Goal: Task Accomplishment & Management: Manage account settings

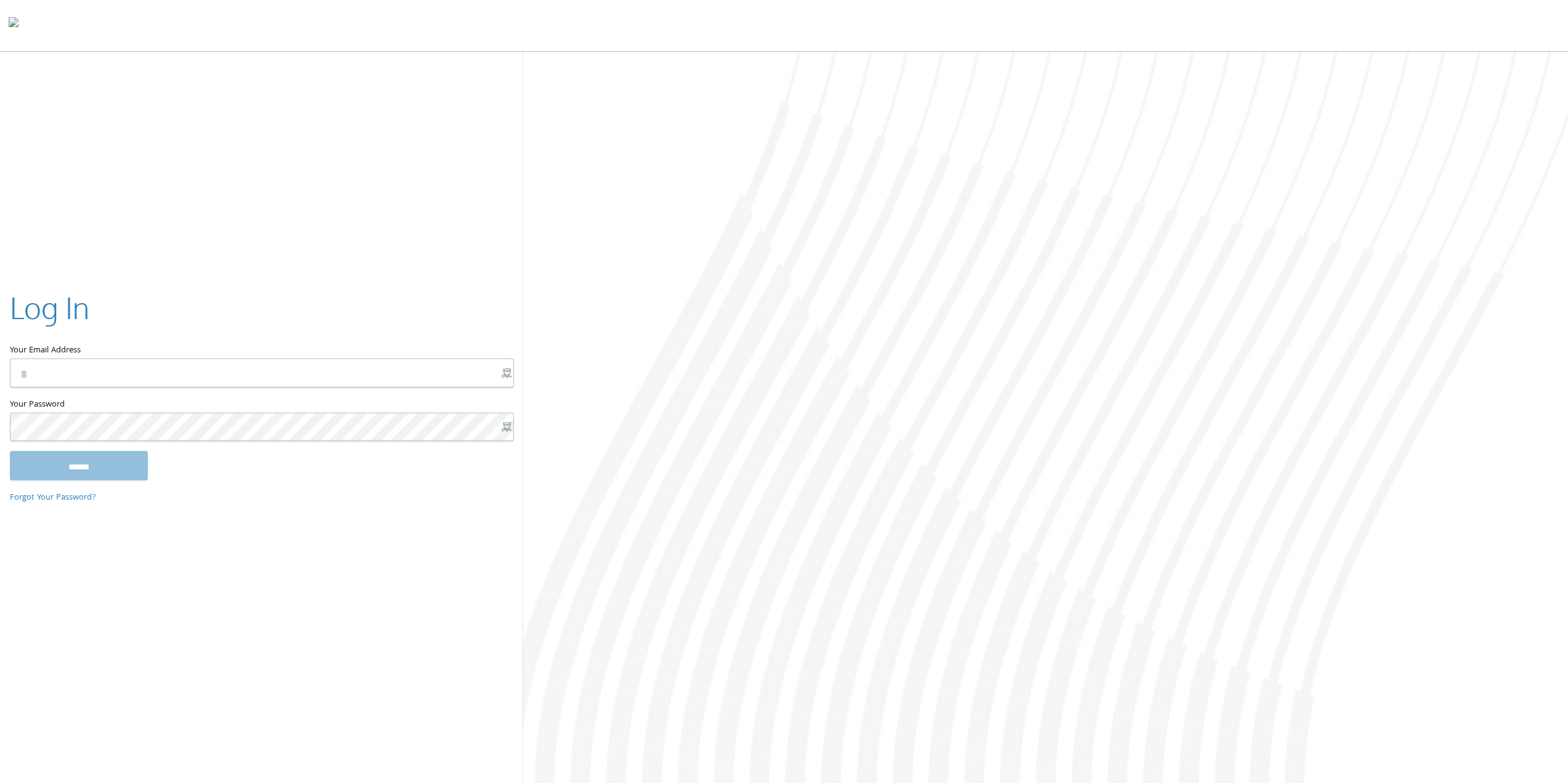
type input "**********"
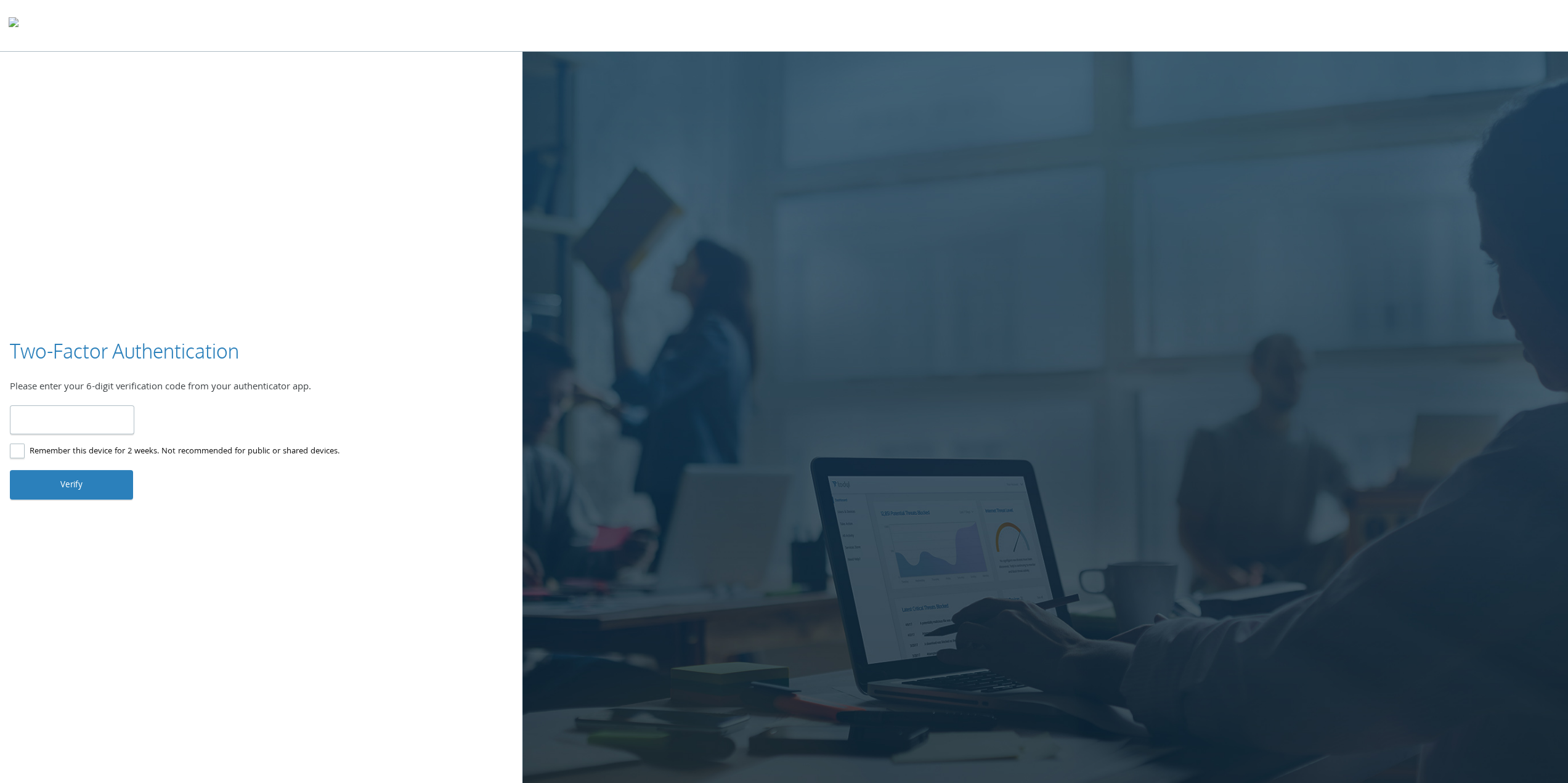
click at [16, 456] on label "Remember this device for 2 weeks. Not recommended for public or shared devices." at bounding box center [175, 451] width 330 height 16
click at [42, 432] on input "number" at bounding box center [72, 420] width 125 height 29
type input "******"
